Goal: Task Accomplishment & Management: Manage account settings

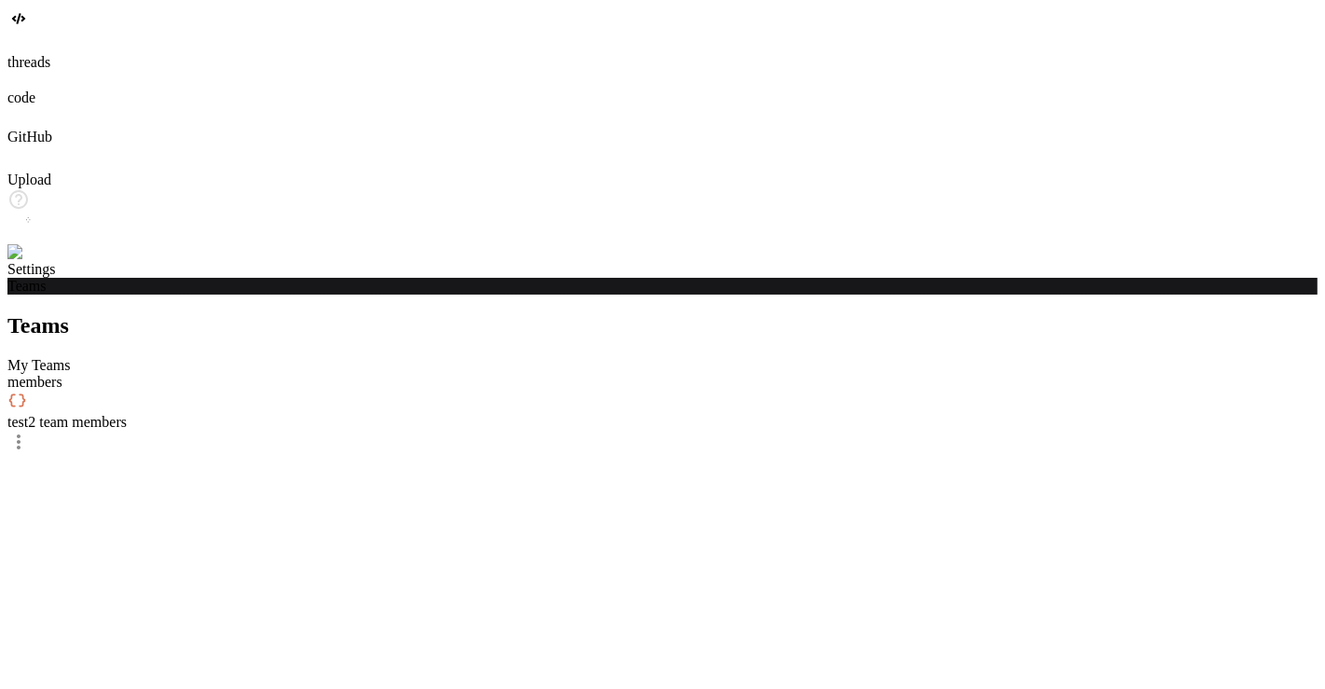
click at [21, 261] on img at bounding box center [37, 252] width 61 height 17
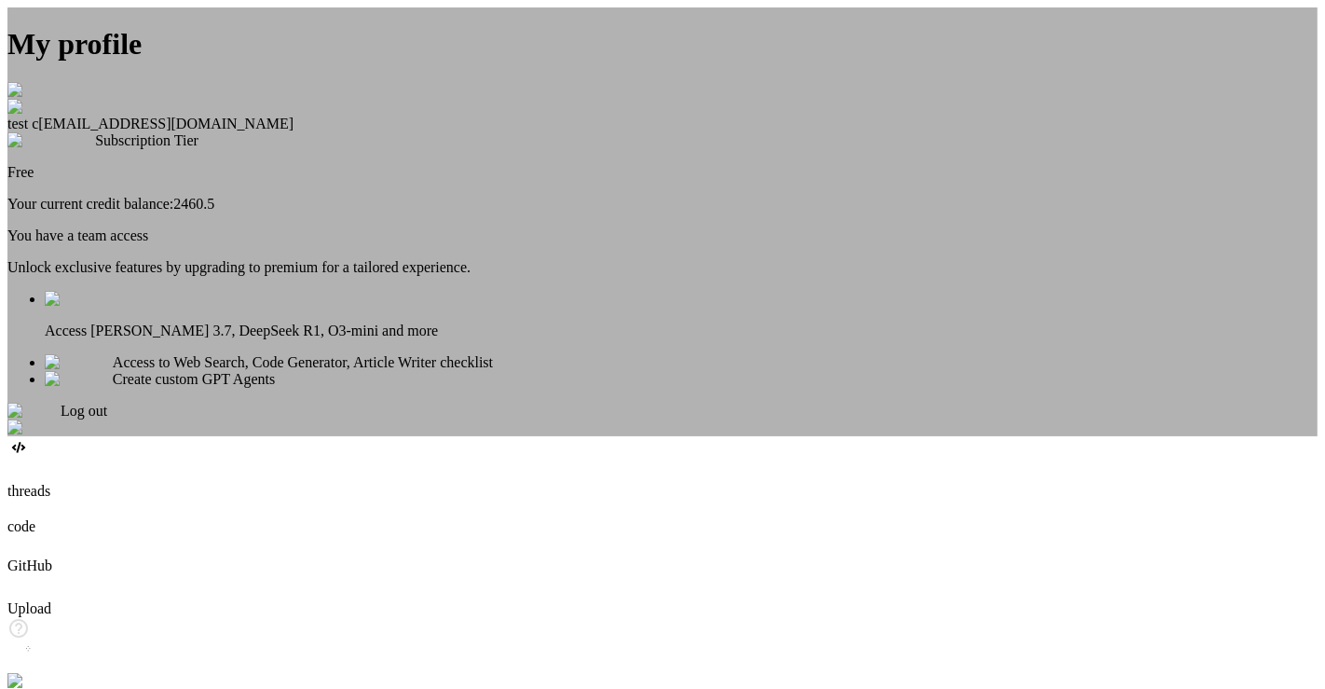
click at [354, 280] on div "My profile test c app7@yopmail.com Subscription Tier Free Your current credit b…" at bounding box center [662, 221] width 1310 height 429
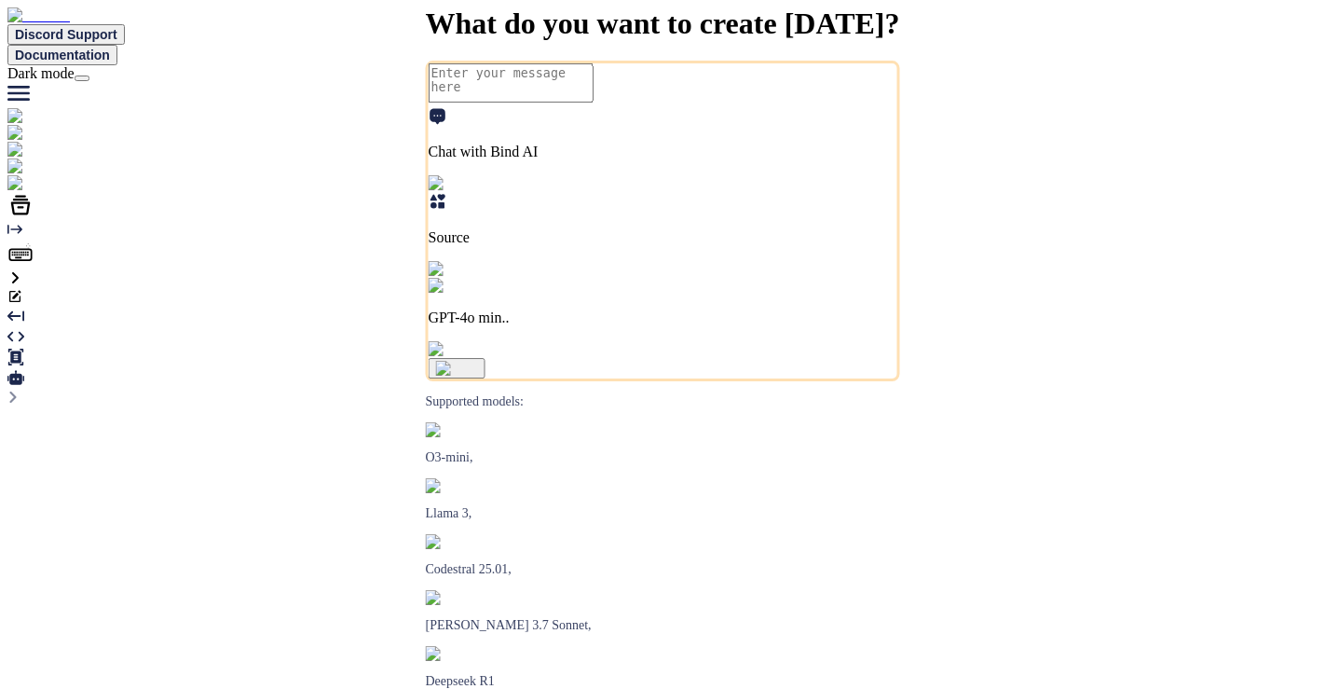
type textarea "x"
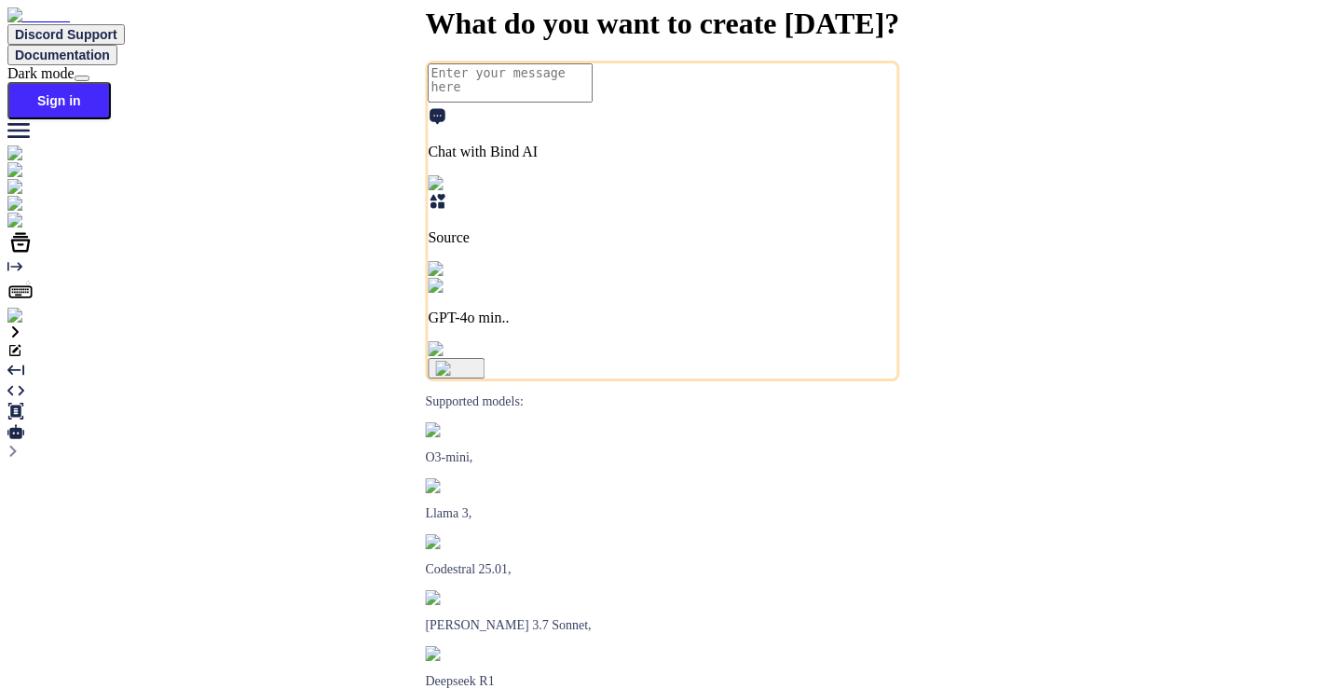
click at [111, 82] on button "Sign in" at bounding box center [58, 100] width 103 height 37
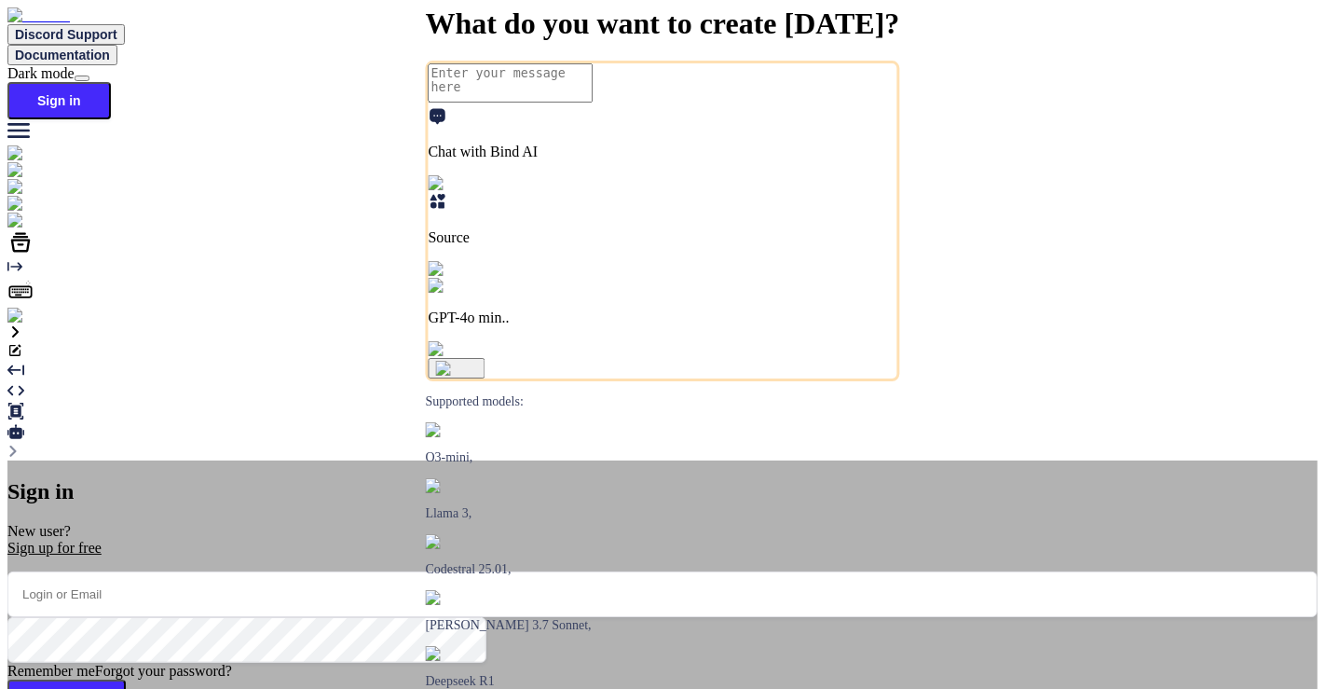
click at [740, 571] on input "email" at bounding box center [662, 594] width 1310 height 46
type input "app7"
